Goal: Answer question/provide support: Share knowledge or assist other users

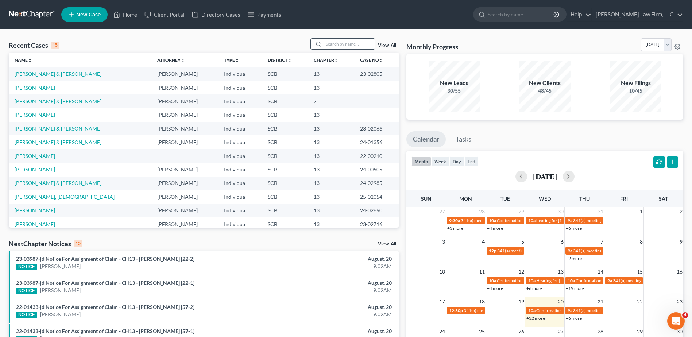
click at [335, 44] on input "search" at bounding box center [348, 44] width 51 height 11
type input "carlson"
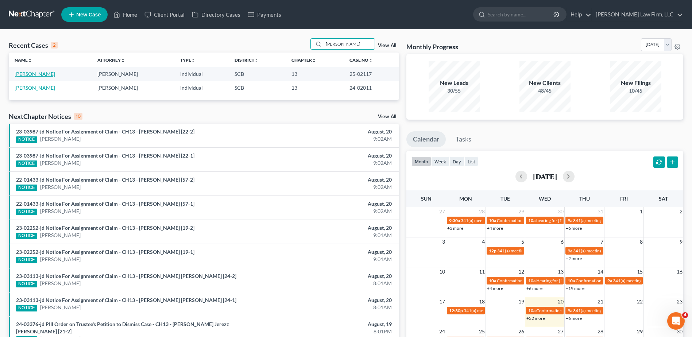
click at [35, 73] on link "[PERSON_NAME]" at bounding box center [35, 74] width 40 height 6
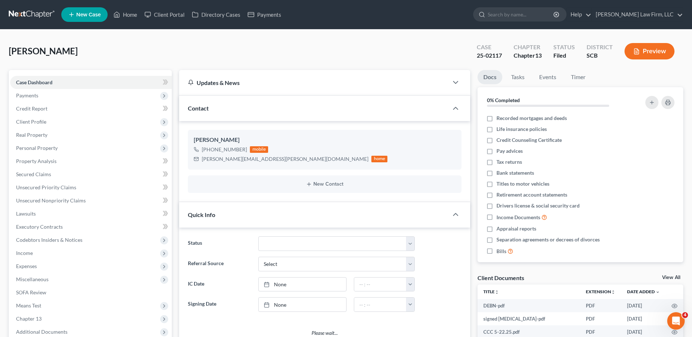
select select "0"
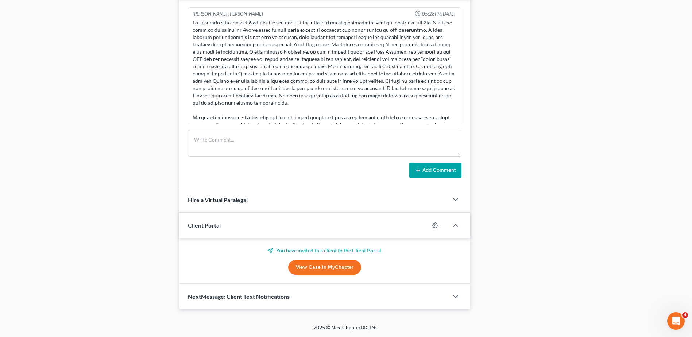
scroll to position [412, 0]
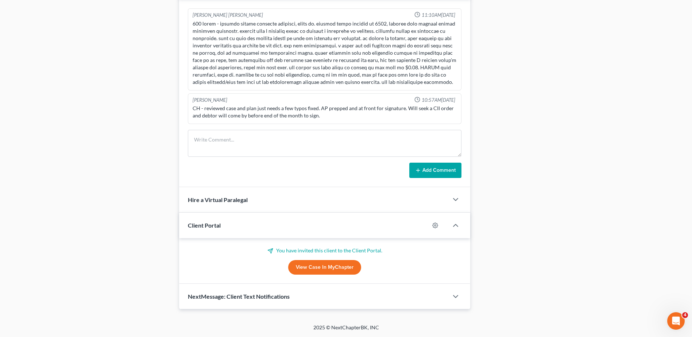
click at [203, 227] on span "Client Portal" at bounding box center [204, 225] width 33 height 7
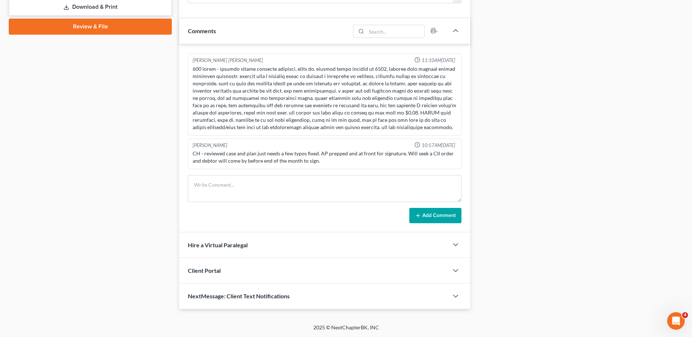
click at [211, 299] on span "NextMessage: Client Text Notifications" at bounding box center [239, 295] width 102 height 7
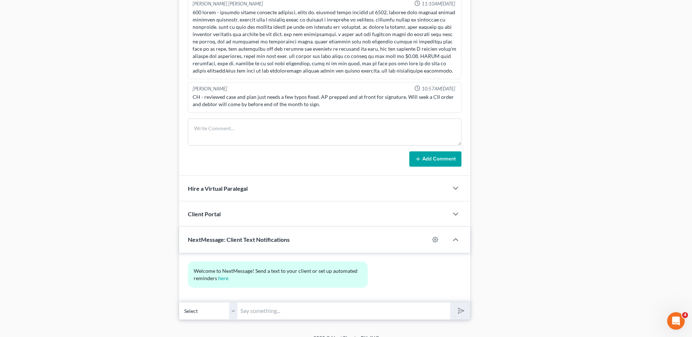
scroll to position [432, 0]
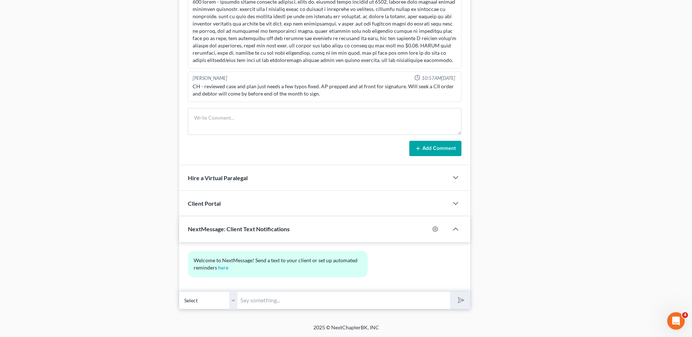
click at [259, 301] on input "text" at bounding box center [343, 300] width 213 height 18
type input "h"
type input "Hi Mr. Carlson, this is Kristen from Meredith Law Firm, I sent you the Amended …"
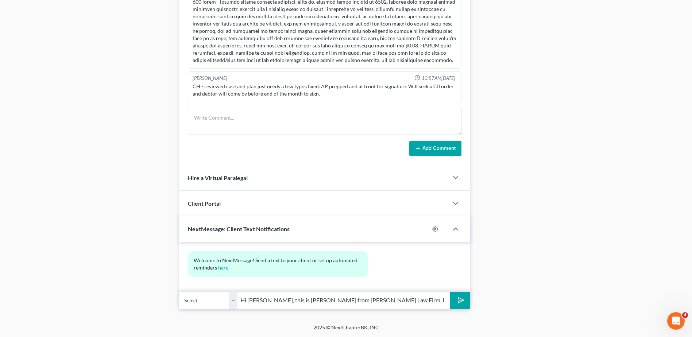
click at [465, 296] on button "submit" at bounding box center [460, 300] width 20 height 17
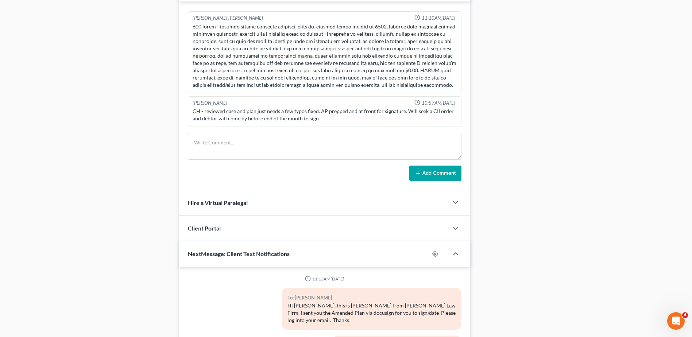
scroll to position [474, 0]
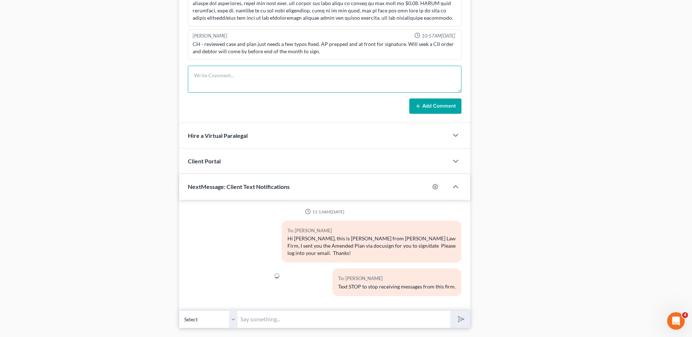
click at [254, 86] on textarea at bounding box center [324, 79] width 273 height 27
type textarea "sent AM plan via docusign, client in and out of town the next few days/weeks"
click at [440, 107] on button "Add Comment" at bounding box center [435, 105] width 52 height 15
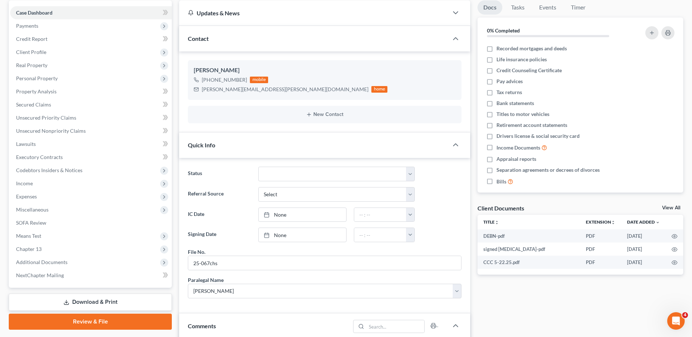
scroll to position [0, 0]
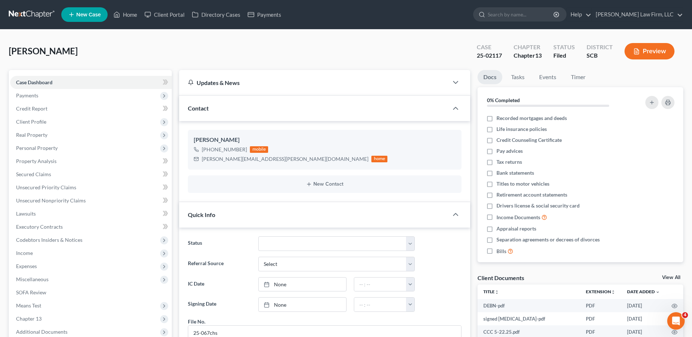
click at [32, 14] on link at bounding box center [32, 14] width 47 height 13
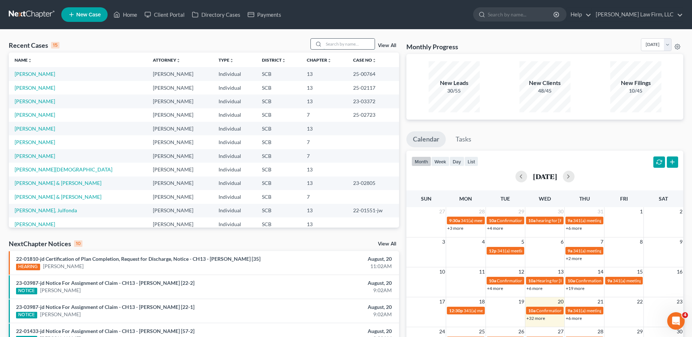
click at [335, 43] on input "search" at bounding box center [348, 44] width 51 height 11
type input "[PERSON_NAME]"
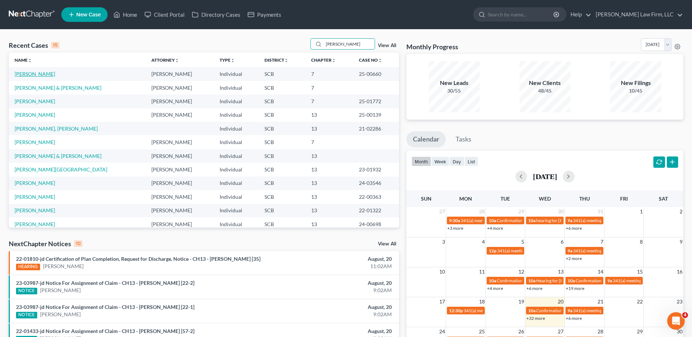
click at [34, 75] on link "[PERSON_NAME]" at bounding box center [35, 74] width 40 height 6
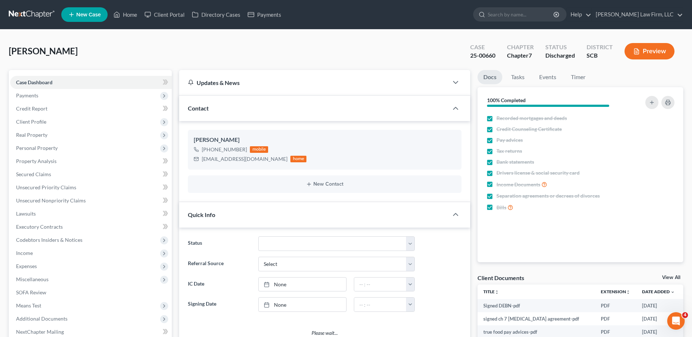
select select "1"
click at [30, 122] on span "Client Profile" at bounding box center [31, 121] width 30 height 6
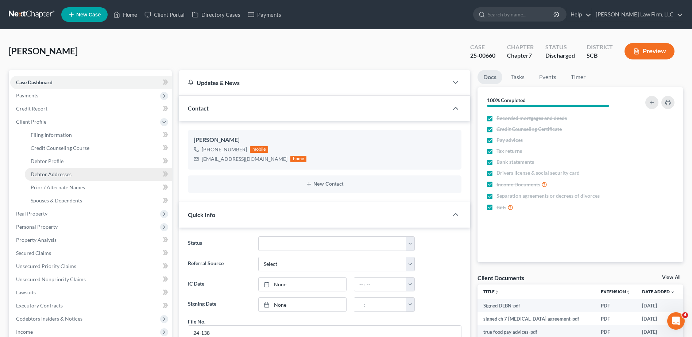
click at [59, 172] on span "Debtor Addresses" at bounding box center [51, 174] width 41 height 6
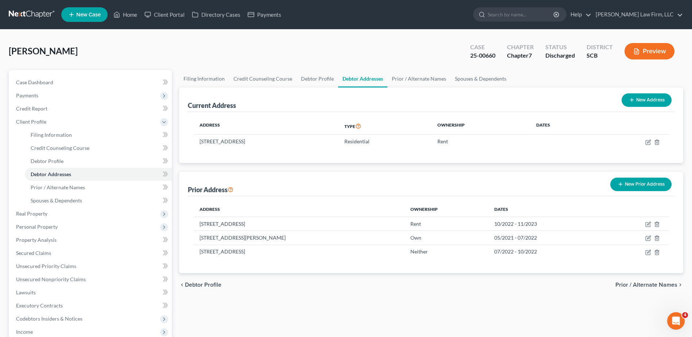
click at [36, 11] on link at bounding box center [32, 14] width 47 height 13
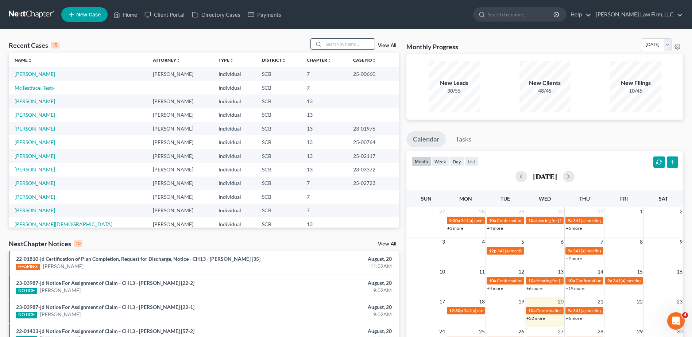
click at [361, 44] on input "search" at bounding box center [348, 44] width 51 height 11
type input "[PERSON_NAME]"
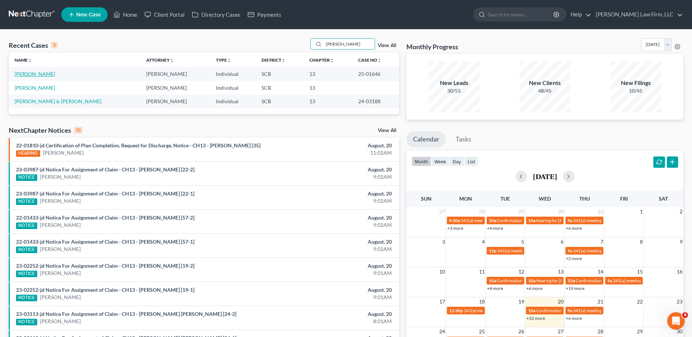
click at [33, 76] on link "[PERSON_NAME]" at bounding box center [35, 74] width 40 height 6
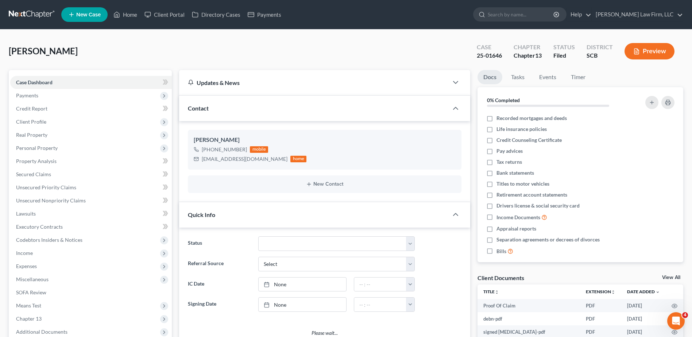
select select "0"
click at [33, 122] on span "Client Profile" at bounding box center [31, 121] width 30 height 6
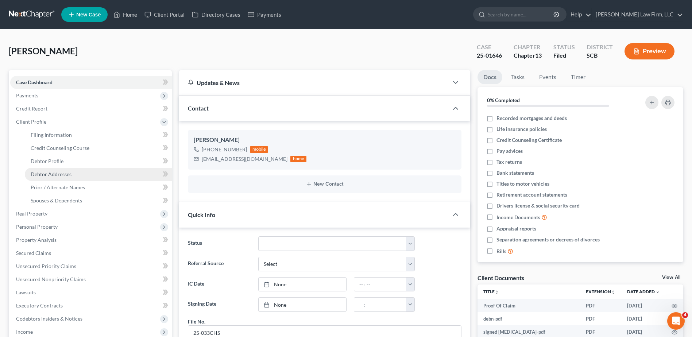
click at [57, 177] on link "Debtor Addresses" at bounding box center [98, 174] width 147 height 13
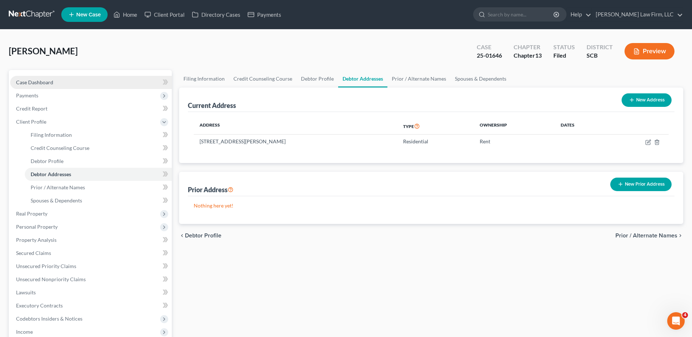
click at [39, 79] on span "Case Dashboard" at bounding box center [34, 82] width 37 height 6
select select "0"
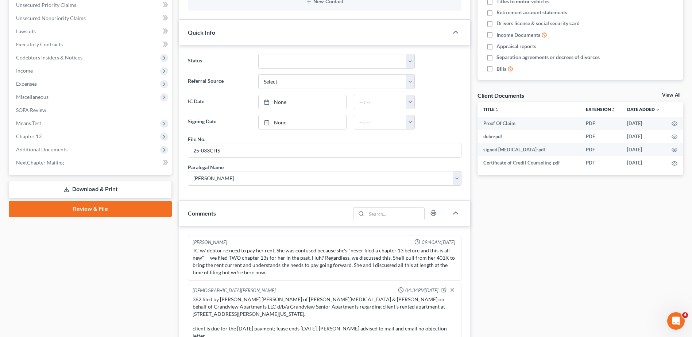
scroll to position [365, 0]
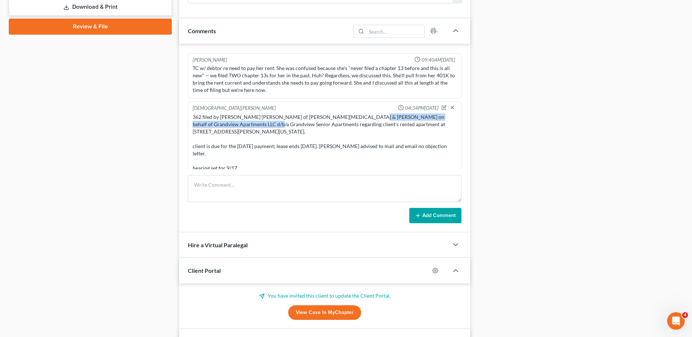
drag, startPoint x: 355, startPoint y: 116, endPoint x: 261, endPoint y: 127, distance: 95.0
click at [261, 127] on div "362 filed by [PERSON_NAME] [PERSON_NAME] of [PERSON_NAME][MEDICAL_DATA] & [PERS…" at bounding box center [324, 142] width 264 height 58
copy div "Grandview Apartments LLC d/b/a Grandview Senior Apartments"
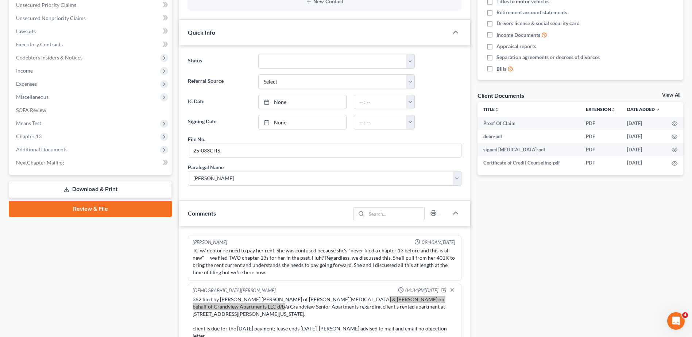
scroll to position [109, 0]
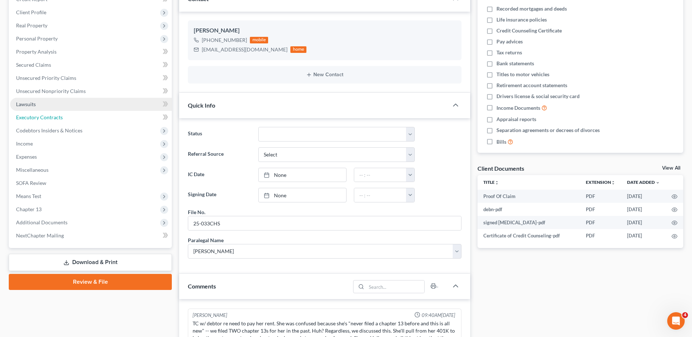
click at [31, 118] on span "Executory Contracts" at bounding box center [39, 117] width 47 height 6
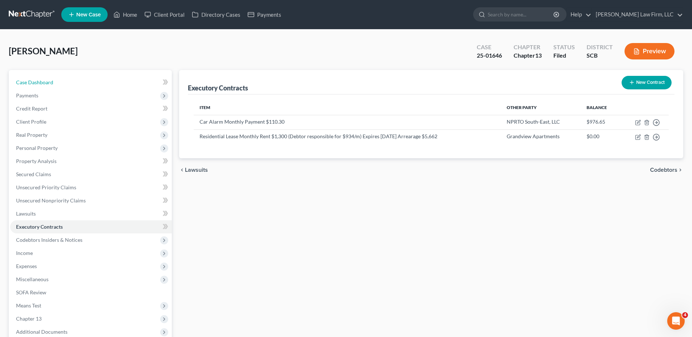
drag, startPoint x: 25, startPoint y: 85, endPoint x: 6, endPoint y: 87, distance: 19.1
click at [25, 85] on span "Case Dashboard" at bounding box center [34, 82] width 37 height 6
select select "0"
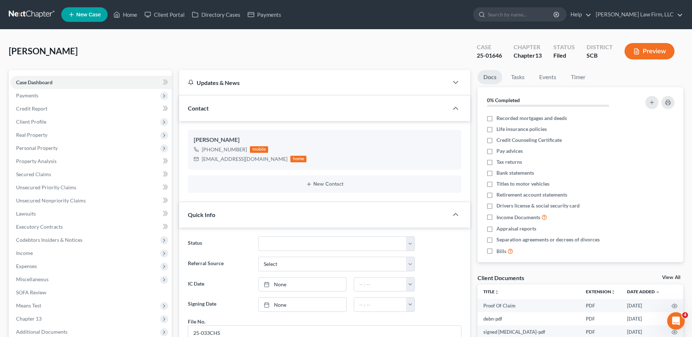
scroll to position [3, 0]
click at [543, 17] on input "search" at bounding box center [520, 14] width 67 height 13
type input "[PERSON_NAME]"
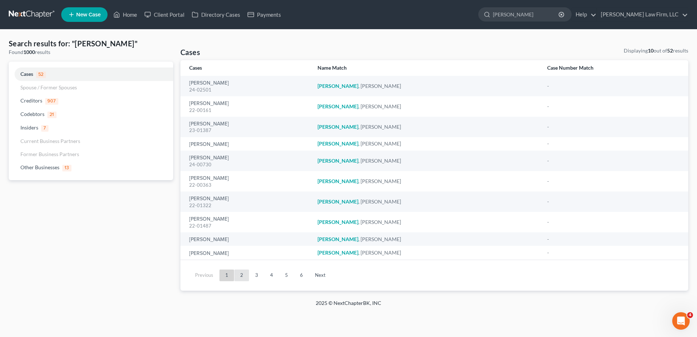
click at [240, 276] on link "2" at bounding box center [241, 275] width 15 height 12
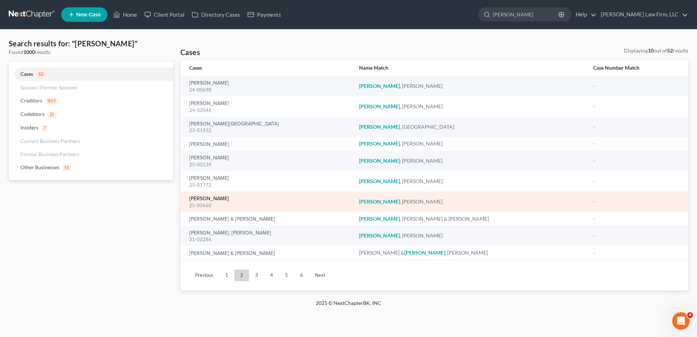
click at [218, 199] on link "[PERSON_NAME]" at bounding box center [209, 198] width 40 height 5
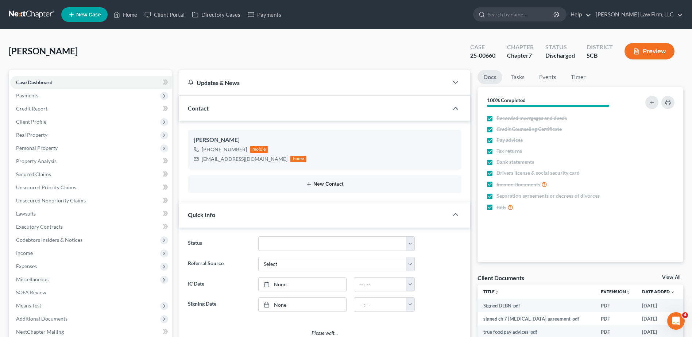
select select "1"
drag, startPoint x: 202, startPoint y: 159, endPoint x: 246, endPoint y: 159, distance: 44.5
click at [260, 162] on div "[EMAIL_ADDRESS][DOMAIN_NAME] home" at bounding box center [250, 158] width 113 height 9
copy div "[EMAIL_ADDRESS][DOMAIN_NAME]"
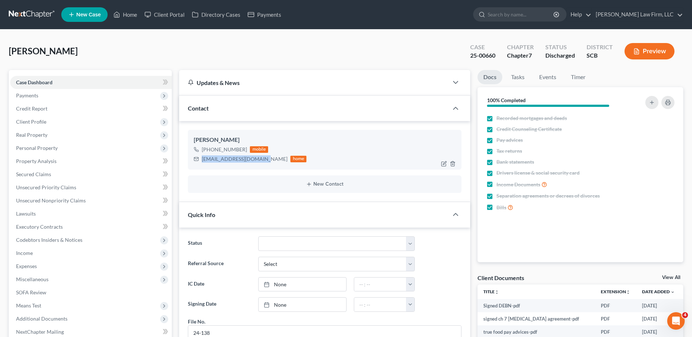
copy div "[EMAIL_ADDRESS][DOMAIN_NAME]"
click at [519, 15] on input "search" at bounding box center [520, 14] width 67 height 13
type input "stackks"
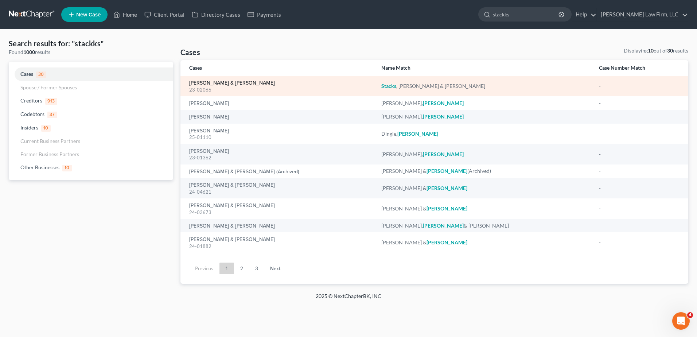
click at [221, 85] on link "[PERSON_NAME] & [PERSON_NAME]" at bounding box center [232, 83] width 86 height 5
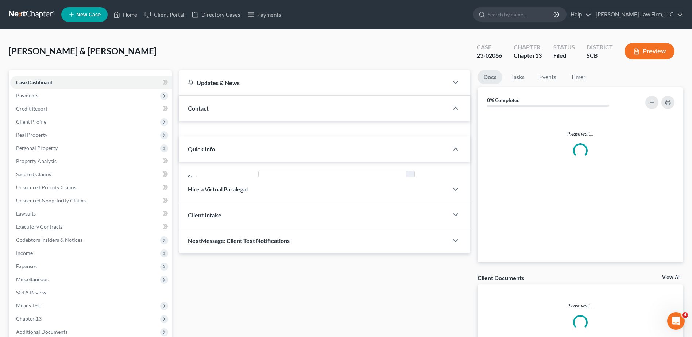
select select "3"
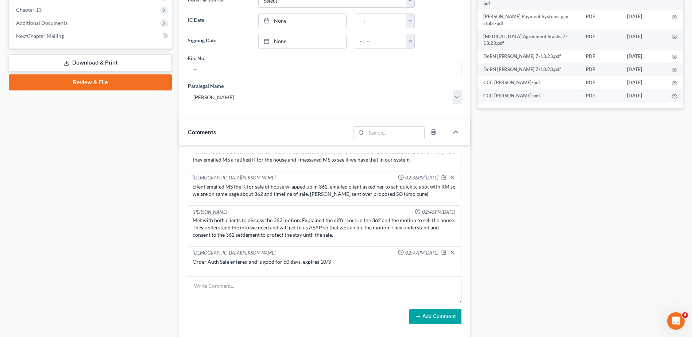
scroll to position [401, 0]
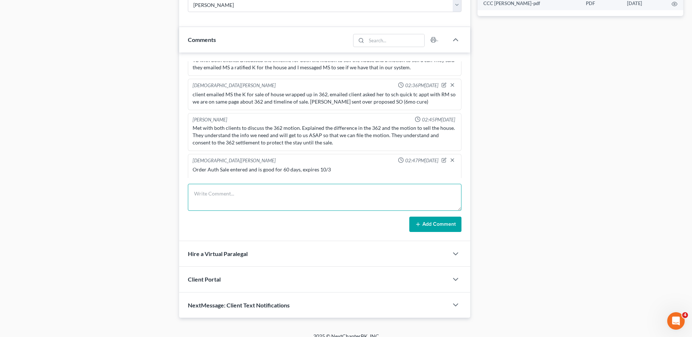
drag, startPoint x: 228, startPoint y: 203, endPoint x: 235, endPoint y: 199, distance: 8.0
click at [231, 200] on textarea at bounding box center [324, 197] width 273 height 27
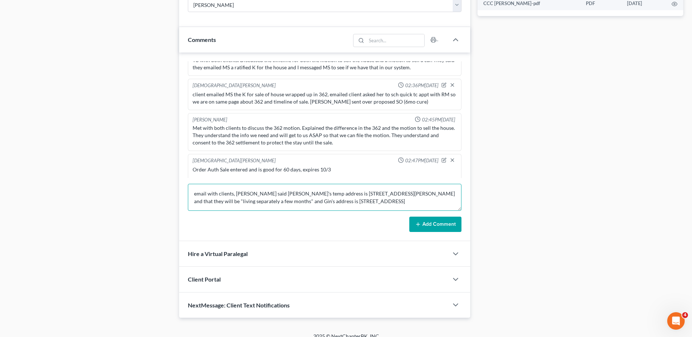
scroll to position [9, 0]
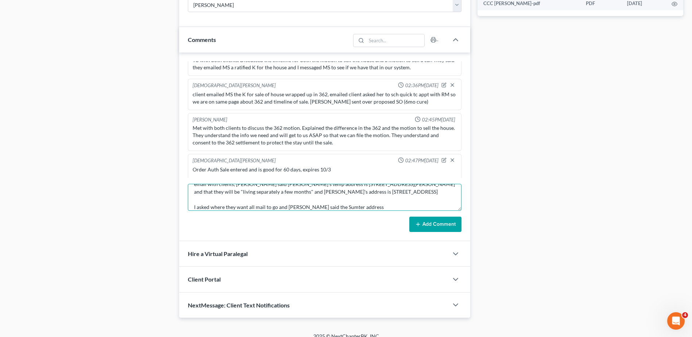
type textarea "email with clients, [PERSON_NAME] said [PERSON_NAME]'s temp address is [STREET_…"
click at [421, 222] on button "Add Comment" at bounding box center [435, 224] width 52 height 15
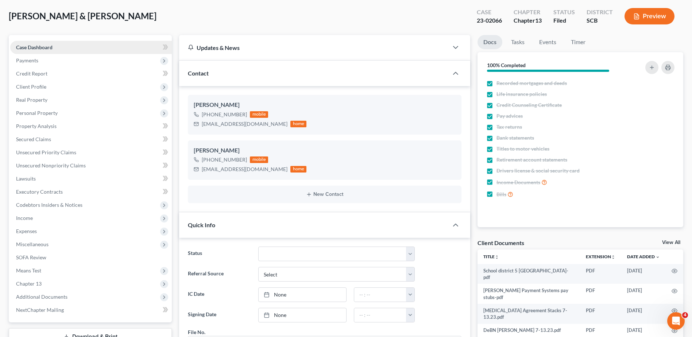
scroll to position [0, 0]
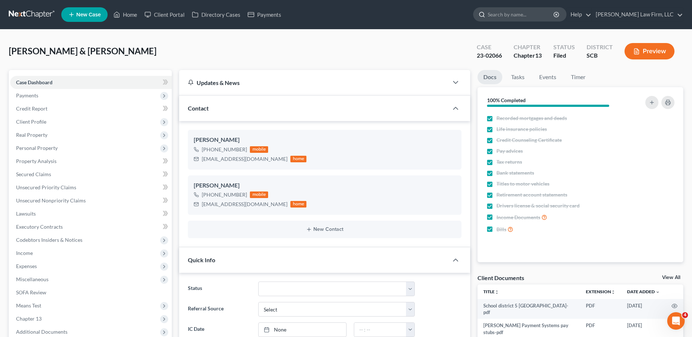
click at [536, 16] on input "search" at bounding box center [520, 14] width 67 height 13
type input "[PERSON_NAME]"
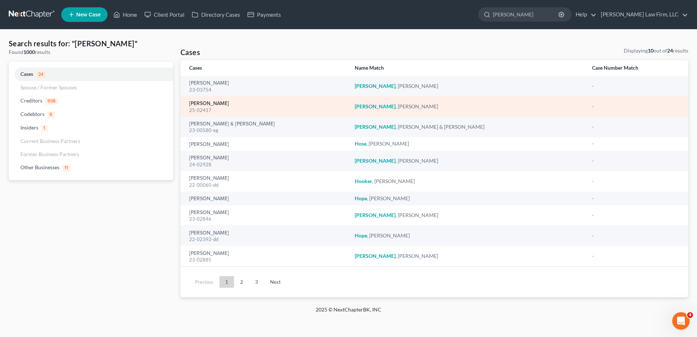
click at [209, 105] on link "[PERSON_NAME]" at bounding box center [209, 103] width 40 height 5
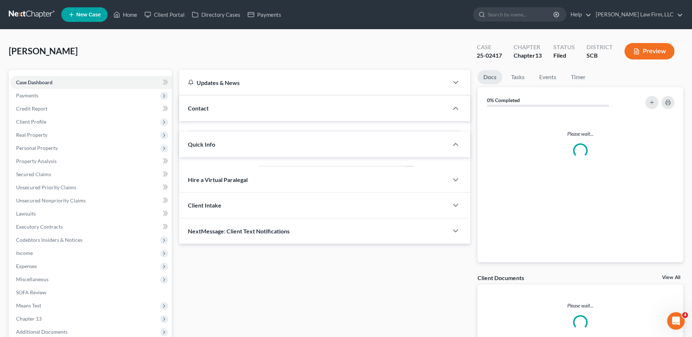
select select "0"
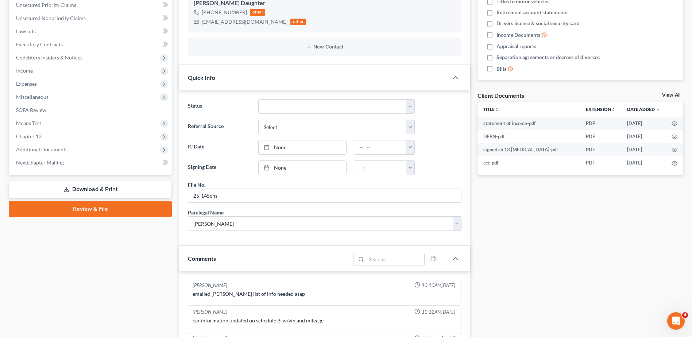
scroll to position [36, 0]
